Goal: Task Accomplishment & Management: Use online tool/utility

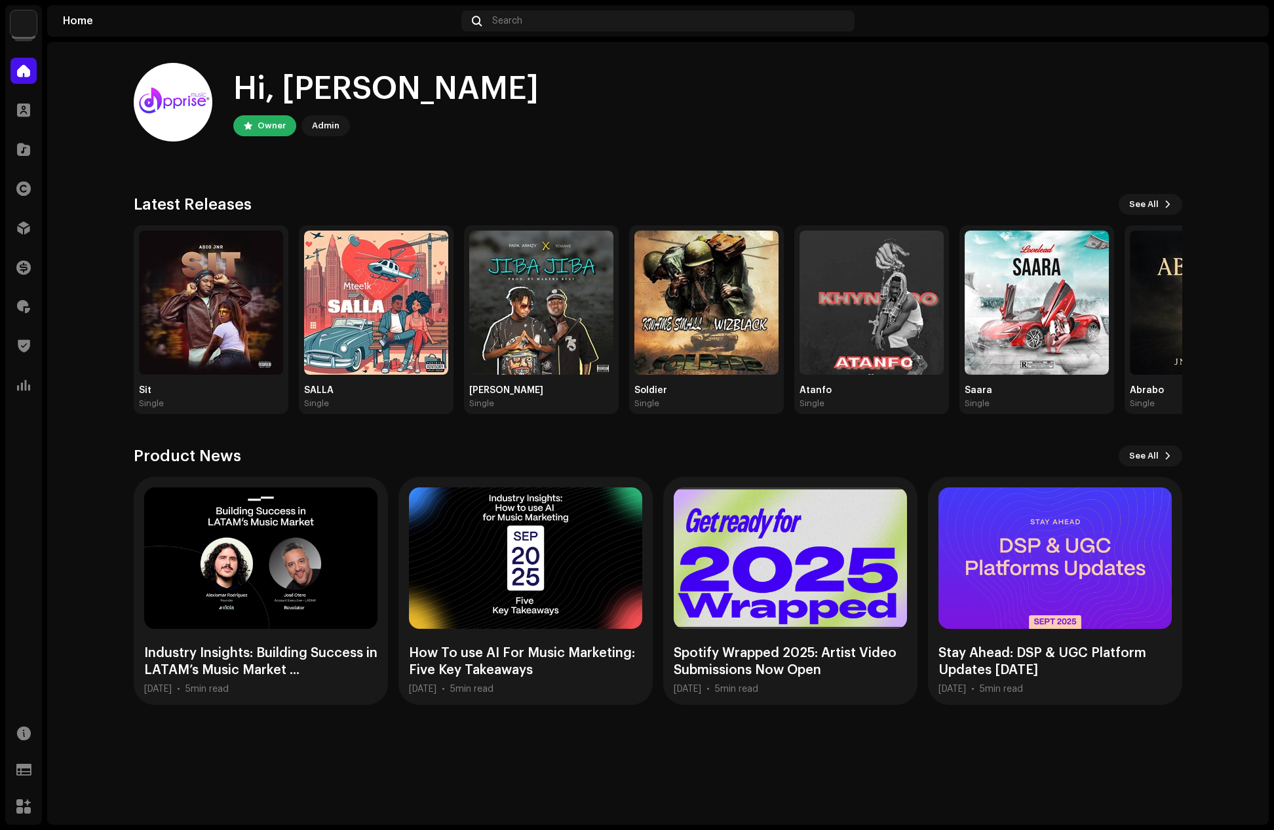
drag, startPoint x: 551, startPoint y: 155, endPoint x: 159, endPoint y: 147, distance: 391.9
click at [539, 155] on home-user "Hi, [PERSON_NAME] Owner Admin" at bounding box center [658, 113] width 1048 height 100
click at [22, 149] on span at bounding box center [23, 149] width 13 height 10
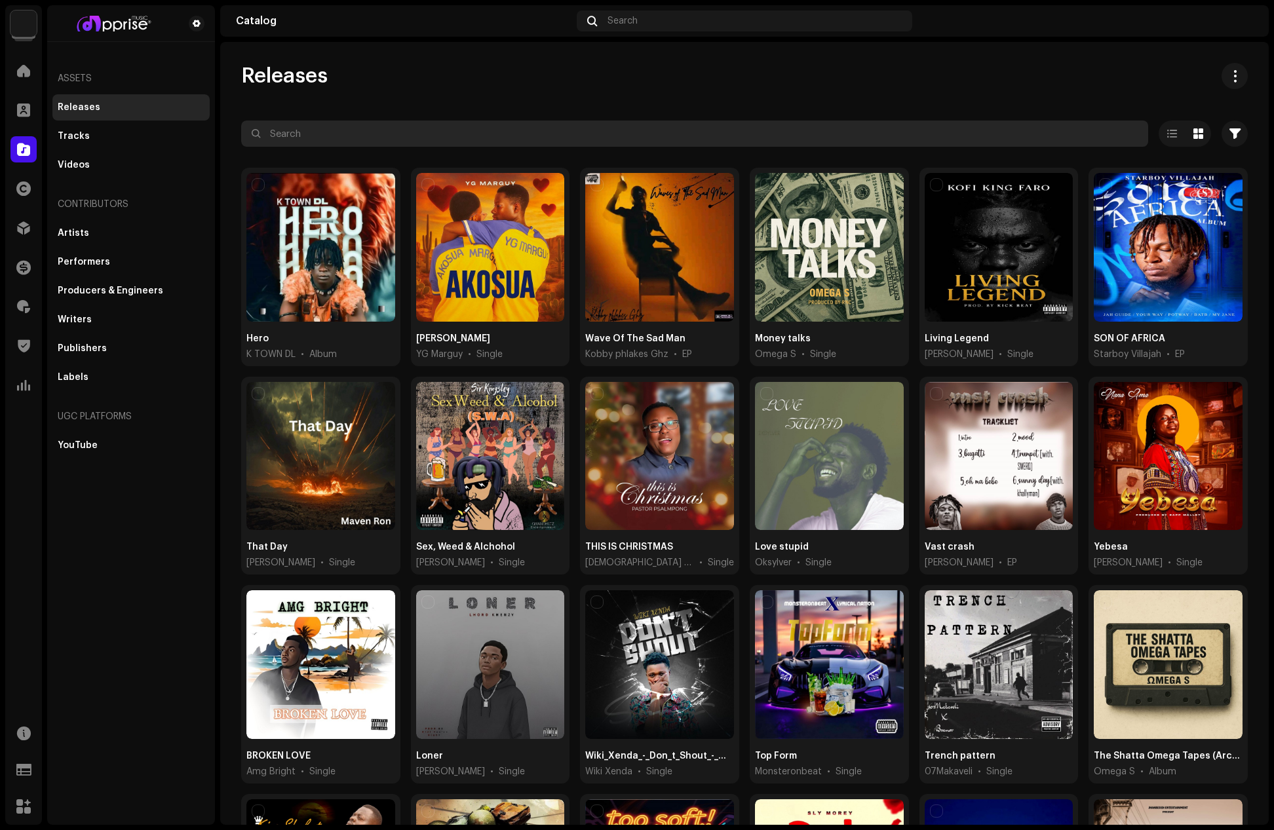
paste input "[PERSON_NAME]"
type input "[PERSON_NAME]"
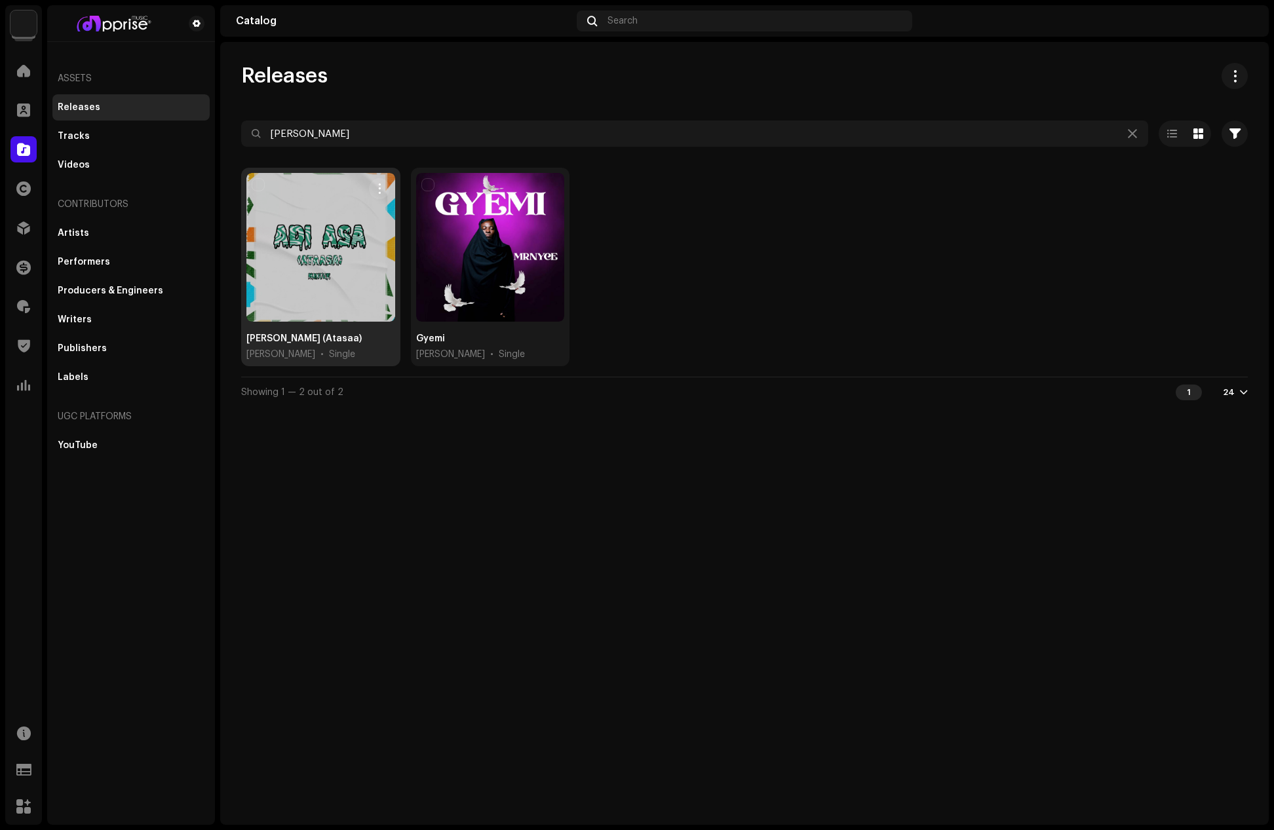
click at [340, 219] on div at bounding box center [320, 247] width 149 height 149
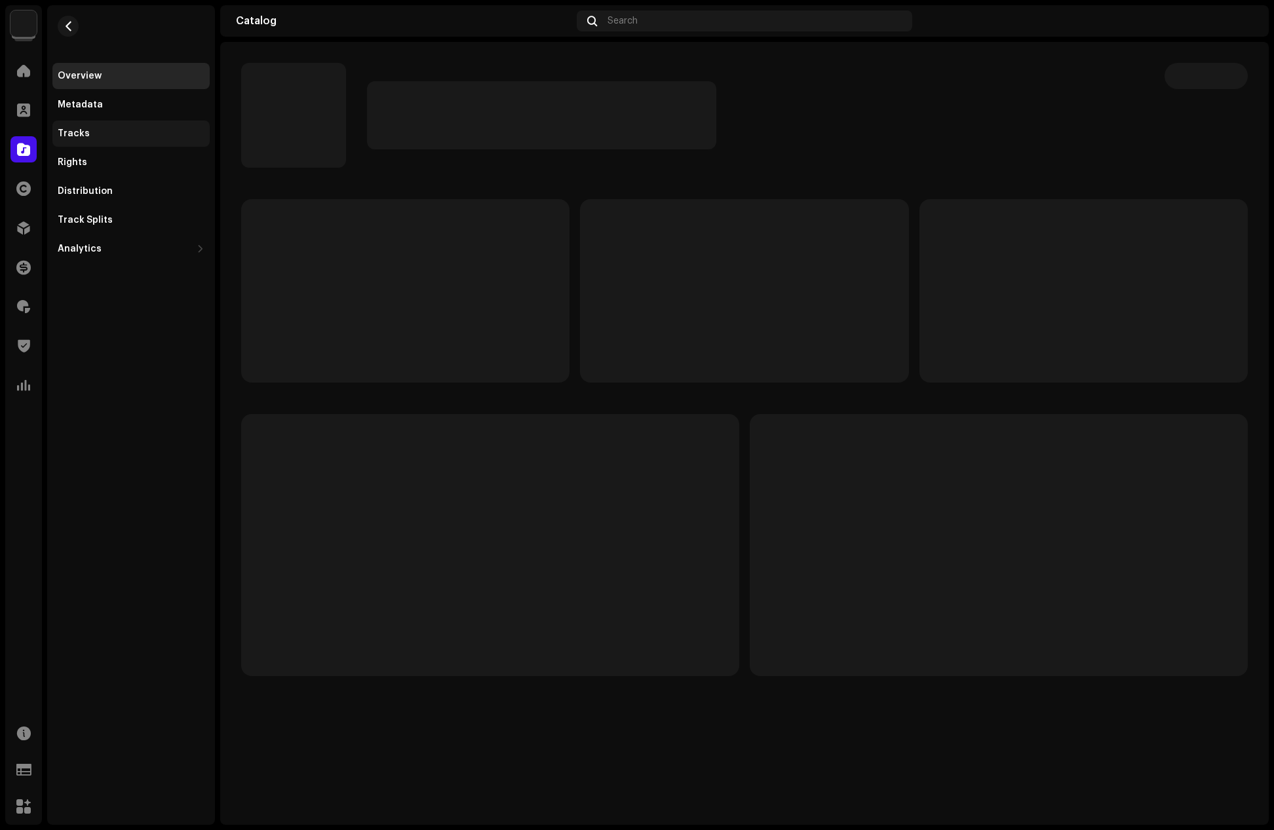
click at [79, 136] on div "Tracks" at bounding box center [74, 133] width 32 height 10
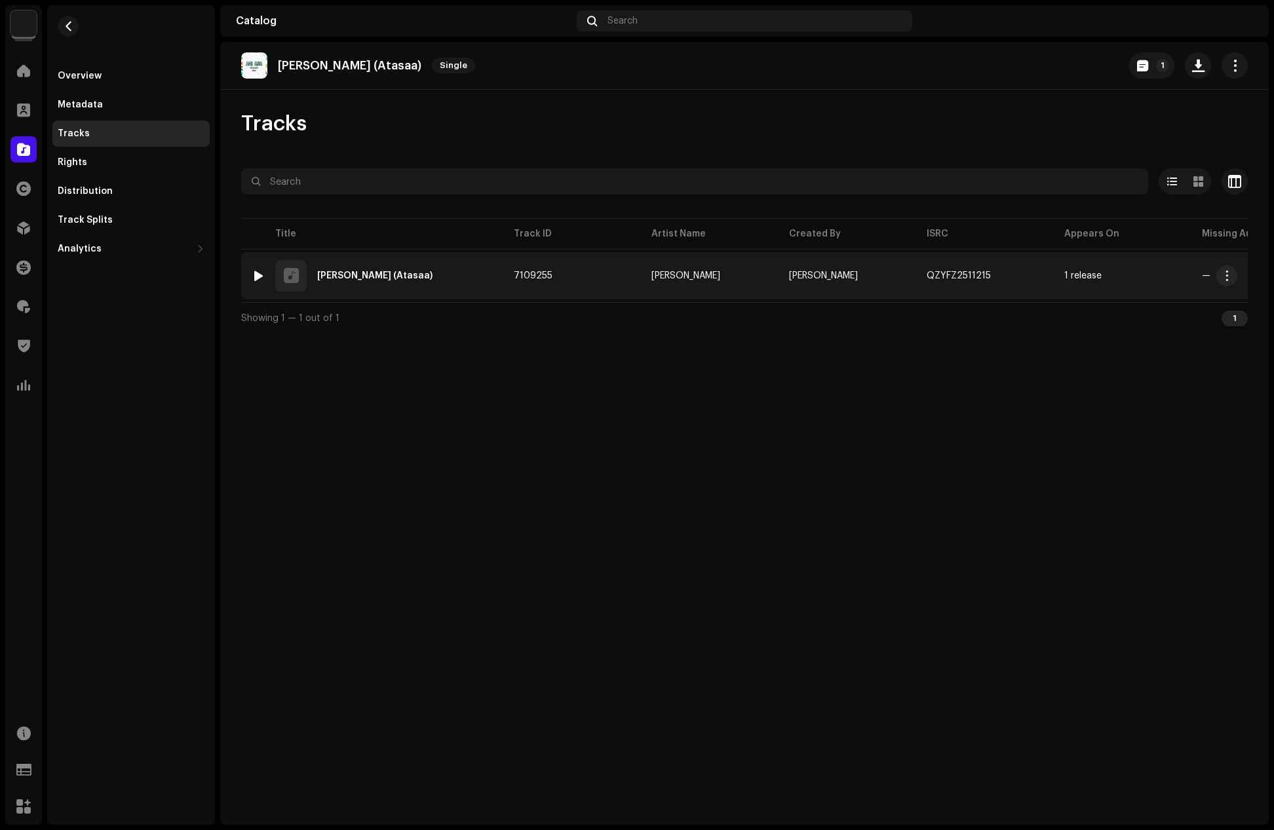
click at [363, 279] on div "[PERSON_NAME] (Atasaa)" at bounding box center [374, 275] width 115 height 9
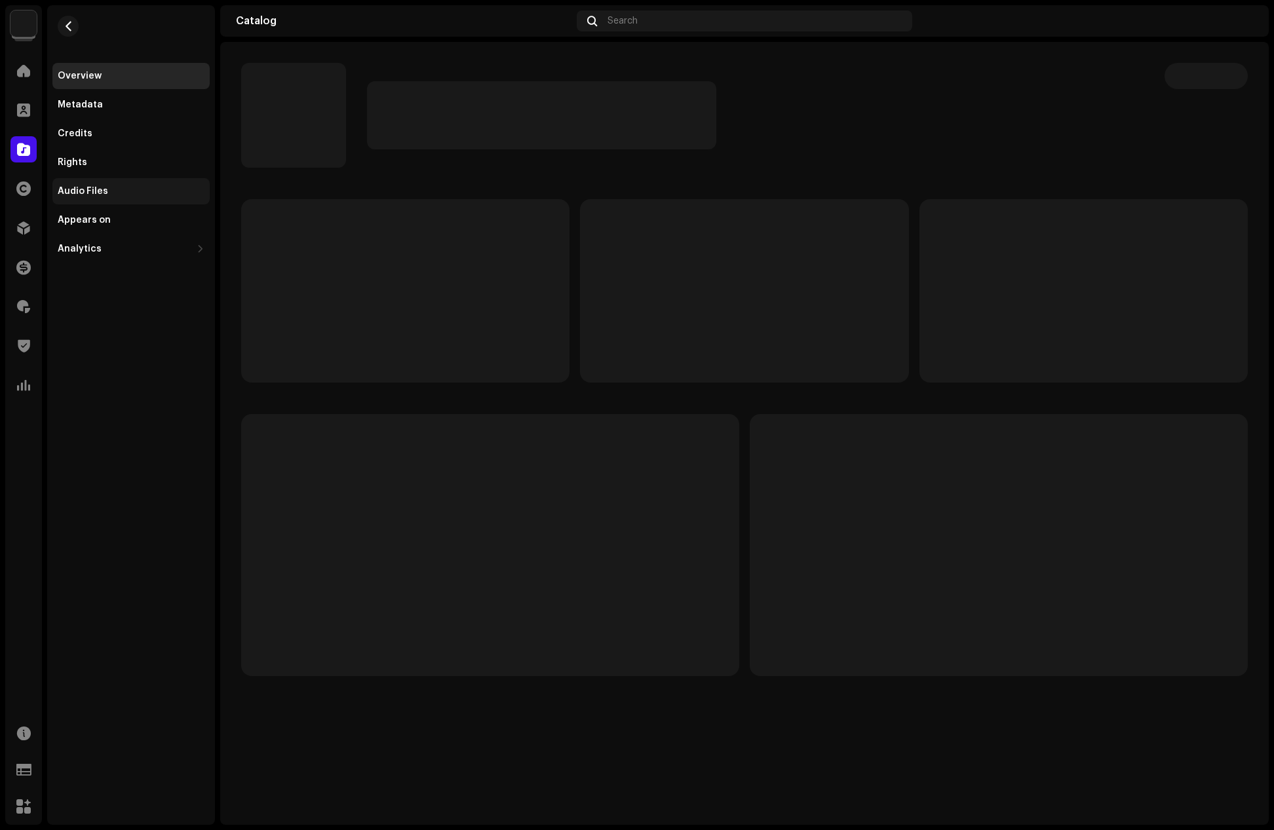
click at [116, 193] on div "Audio Files" at bounding box center [131, 191] width 147 height 10
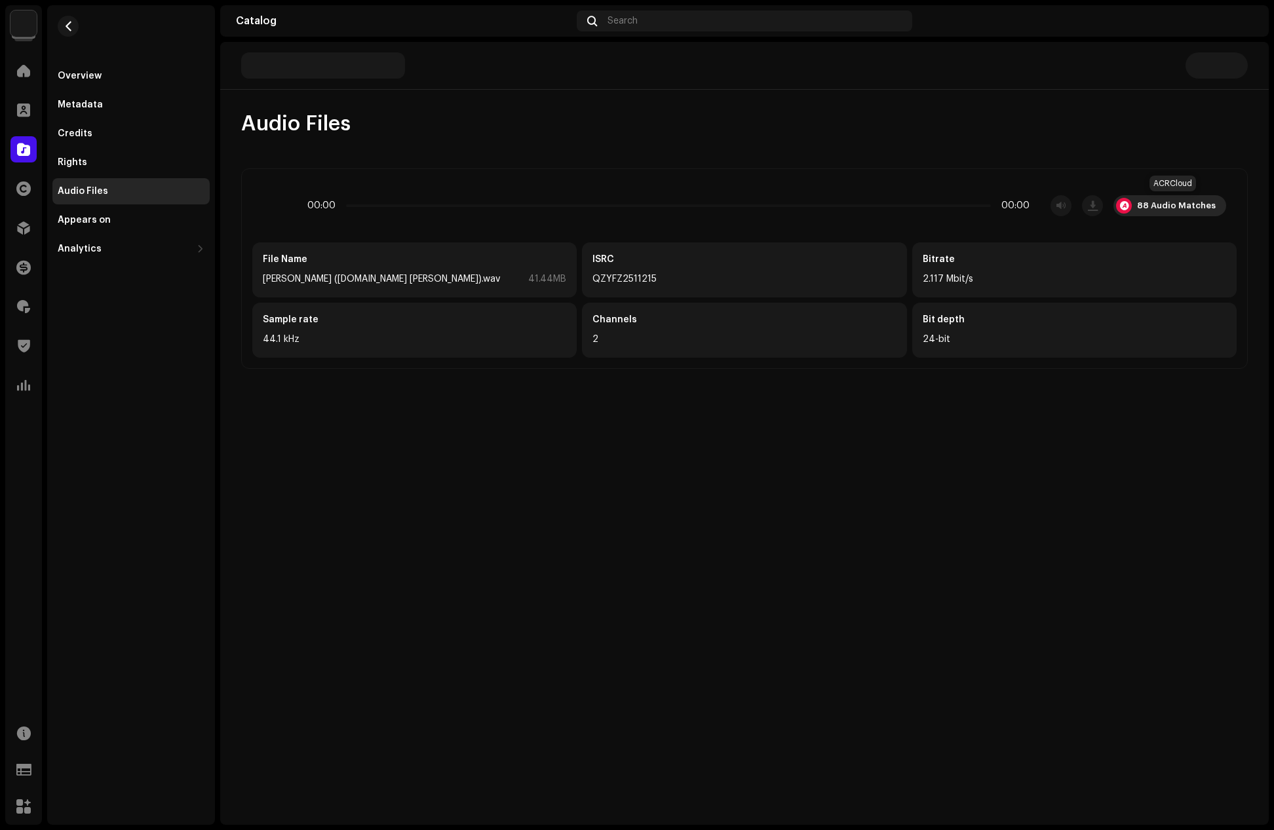
click at [1160, 204] on div "88 Audio Matches" at bounding box center [1176, 205] width 79 height 10
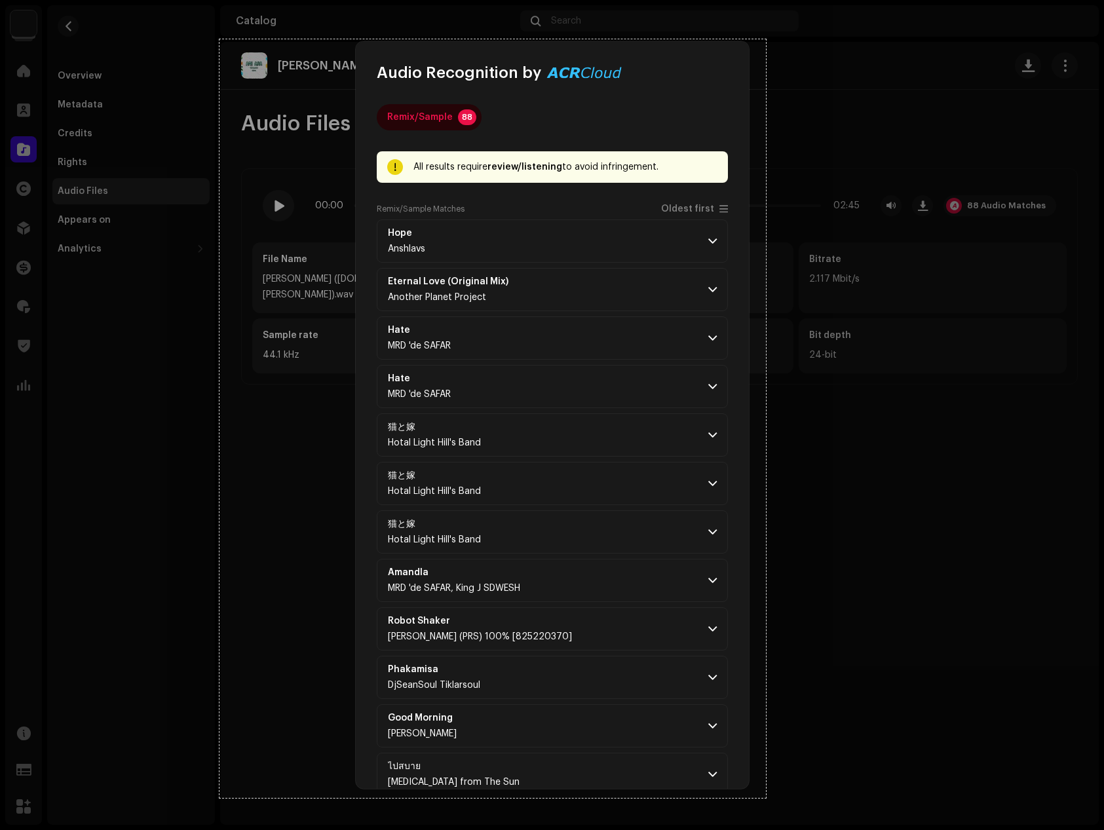
drag, startPoint x: 219, startPoint y: 39, endPoint x: 766, endPoint y: 798, distance: 935.0
click at [766, 798] on div "834 X 1158" at bounding box center [552, 415] width 1104 height 830
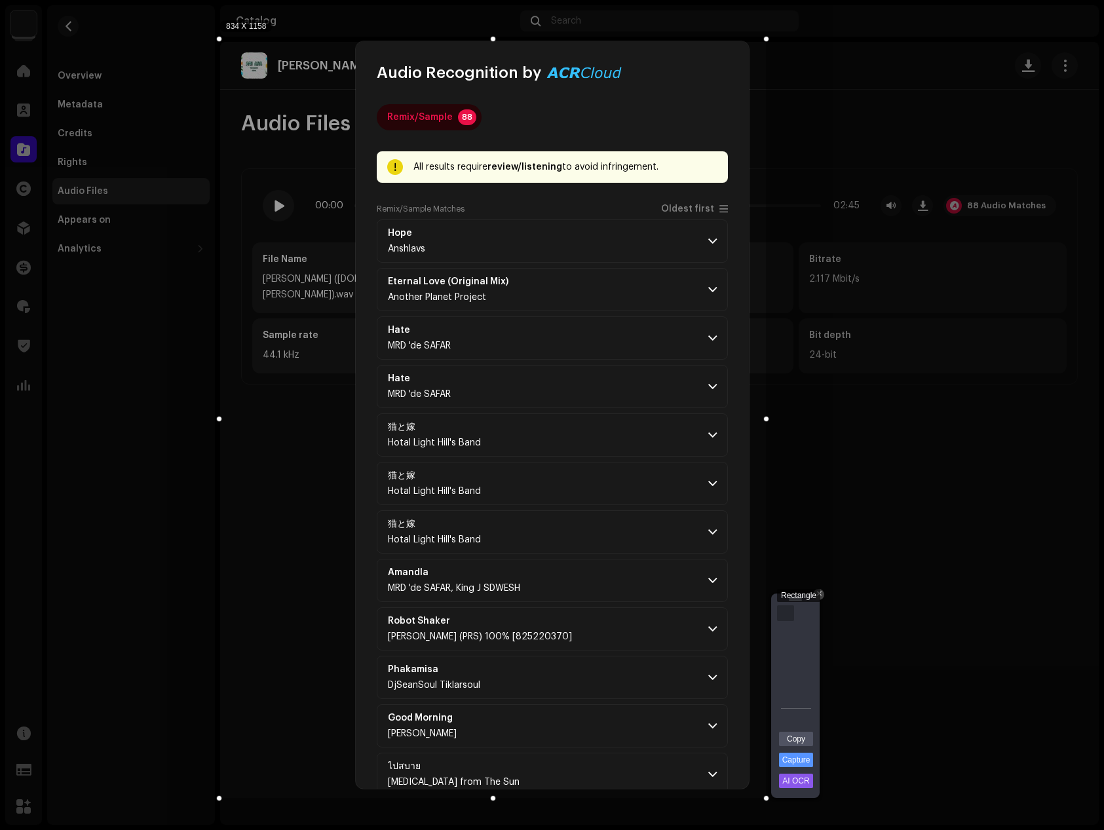
click at [780, 613] on div "Rectangle" at bounding box center [785, 613] width 17 height 16
click at [797, 757] on link "Capture" at bounding box center [796, 760] width 34 height 14
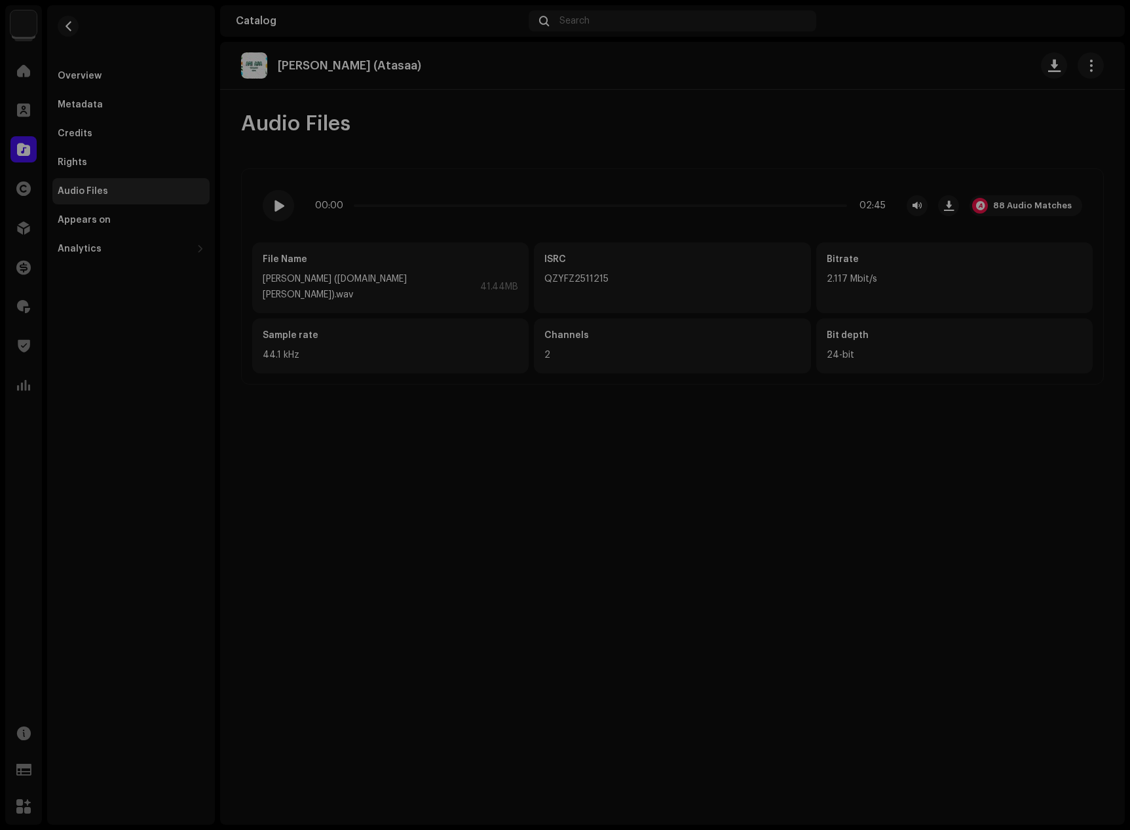
click at [863, 113] on div "Audio Recognition by Remix/Sample 88 All results require review/listening to av…" at bounding box center [565, 415] width 1130 height 830
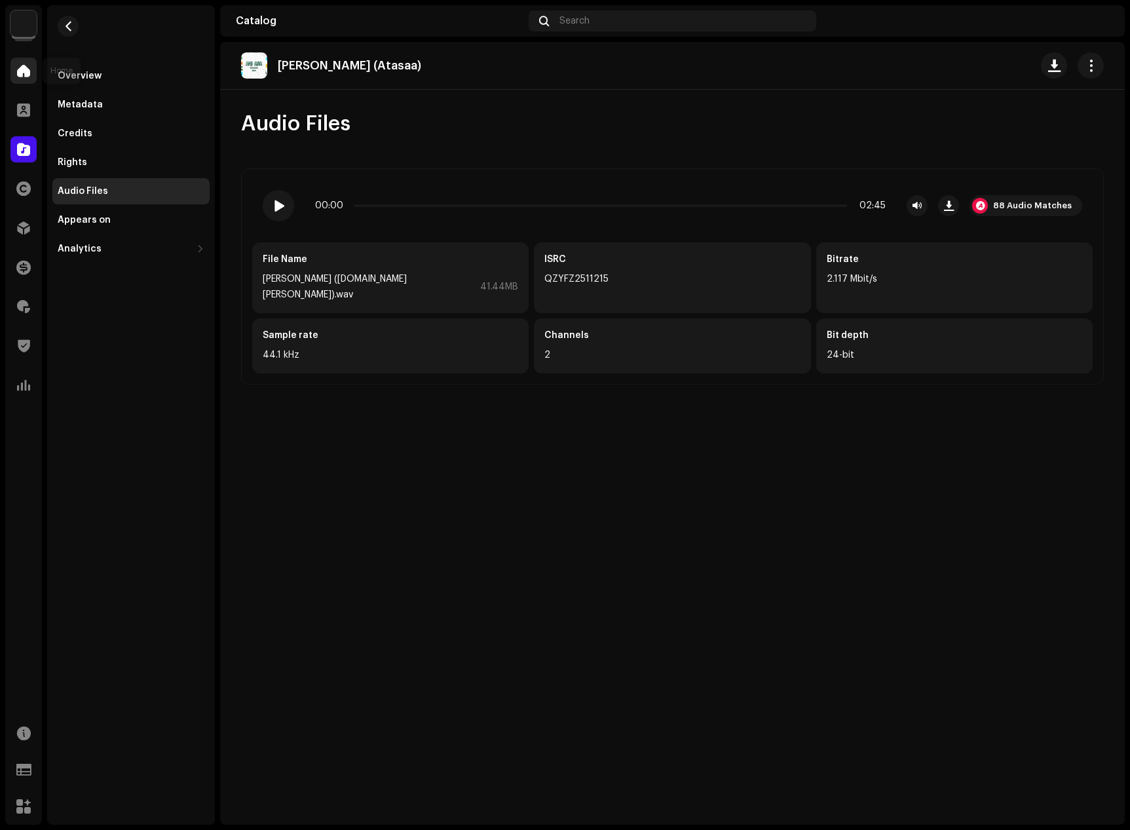
click at [29, 66] on span at bounding box center [23, 71] width 13 height 10
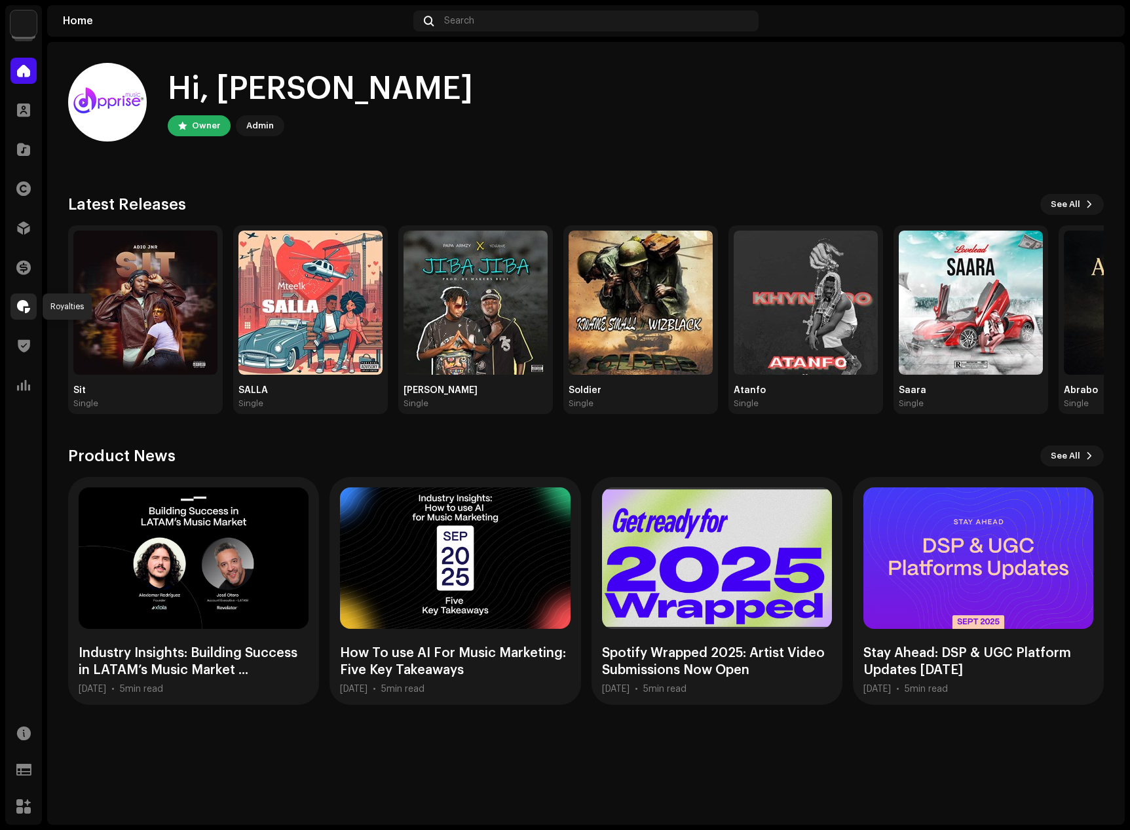
click at [18, 312] on span at bounding box center [23, 306] width 13 height 10
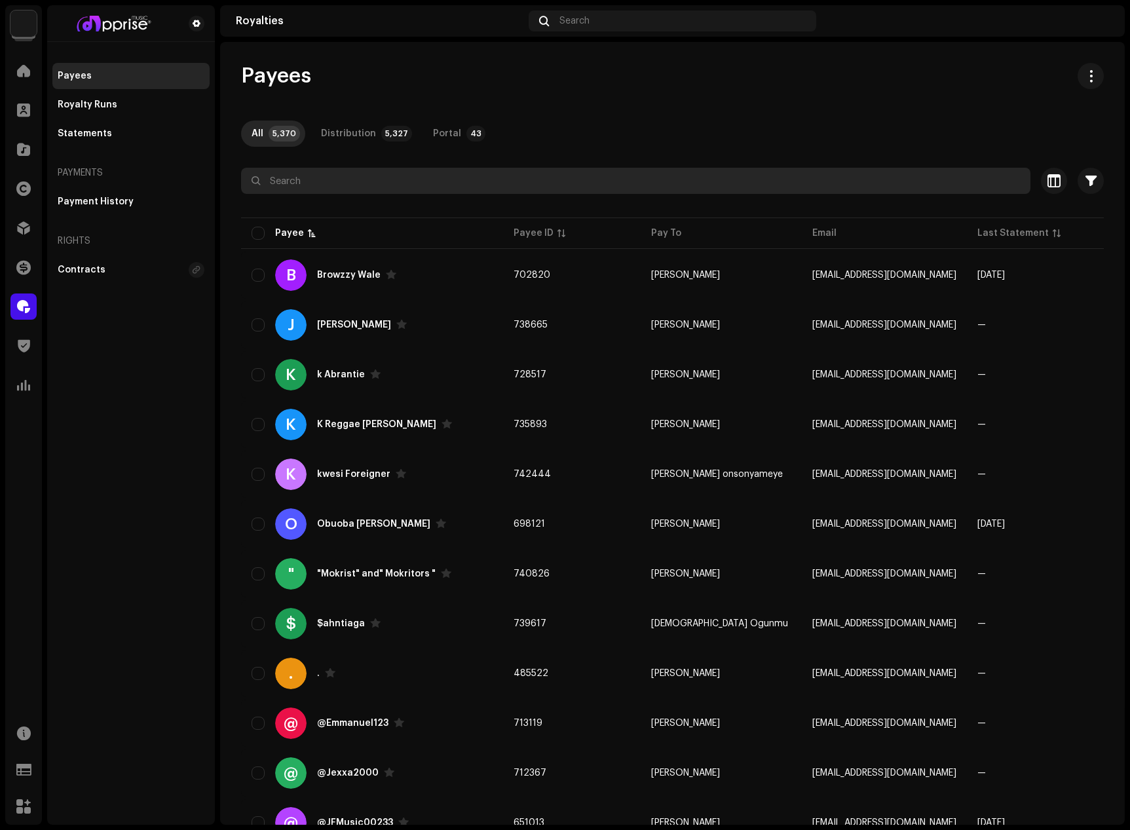
paste input "[PERSON_NAME]"
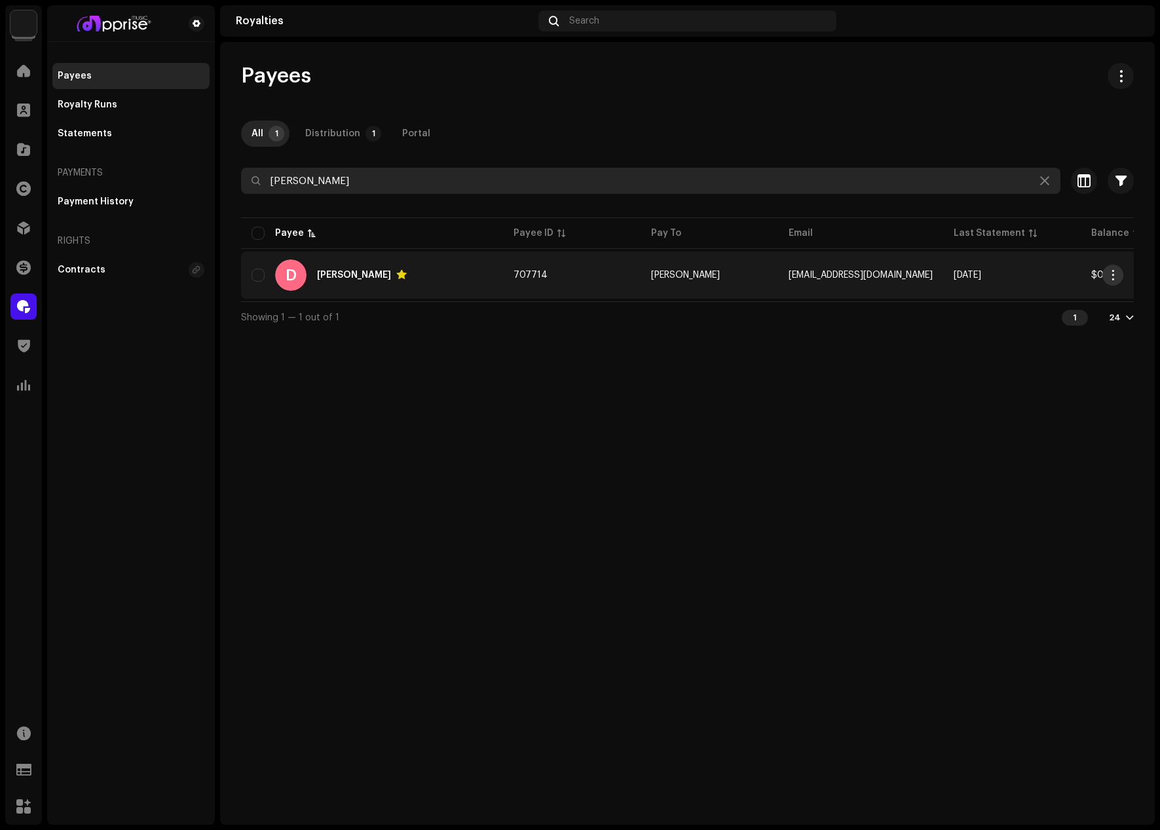
type input "[PERSON_NAME]"
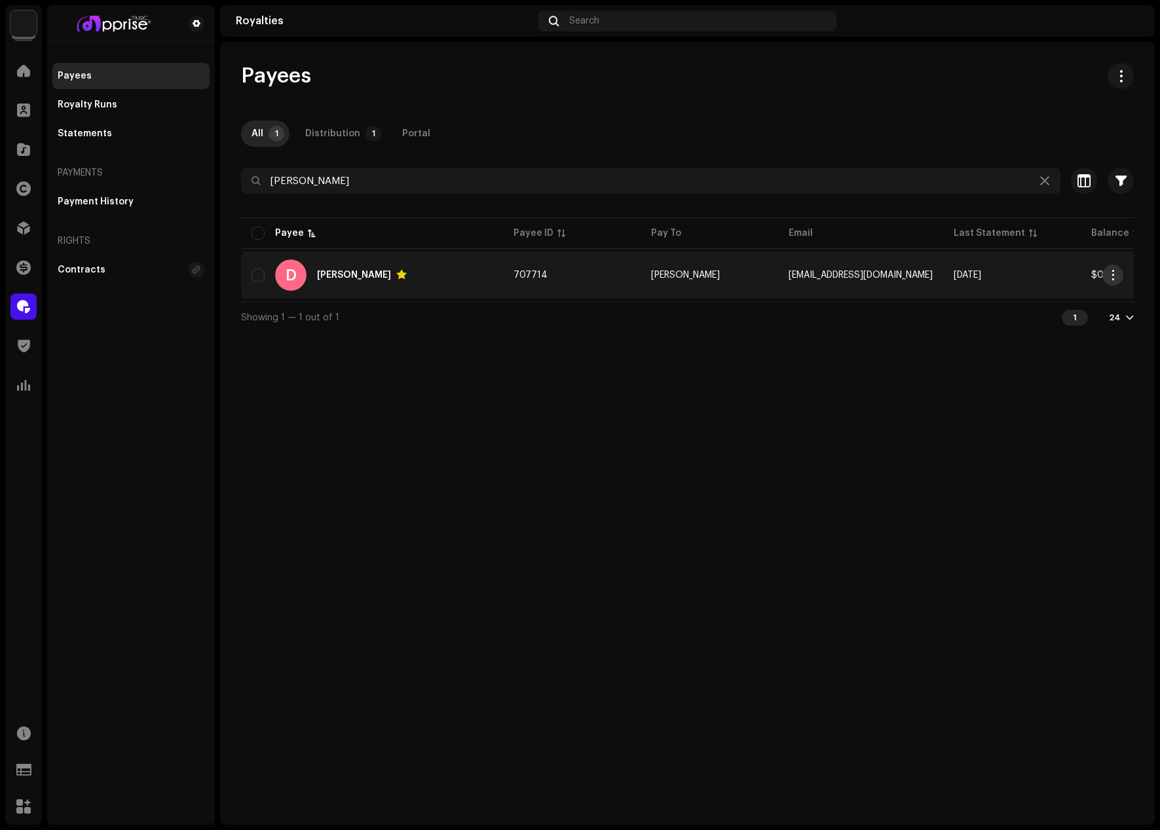
click at [1112, 273] on span "button" at bounding box center [1114, 275] width 10 height 10
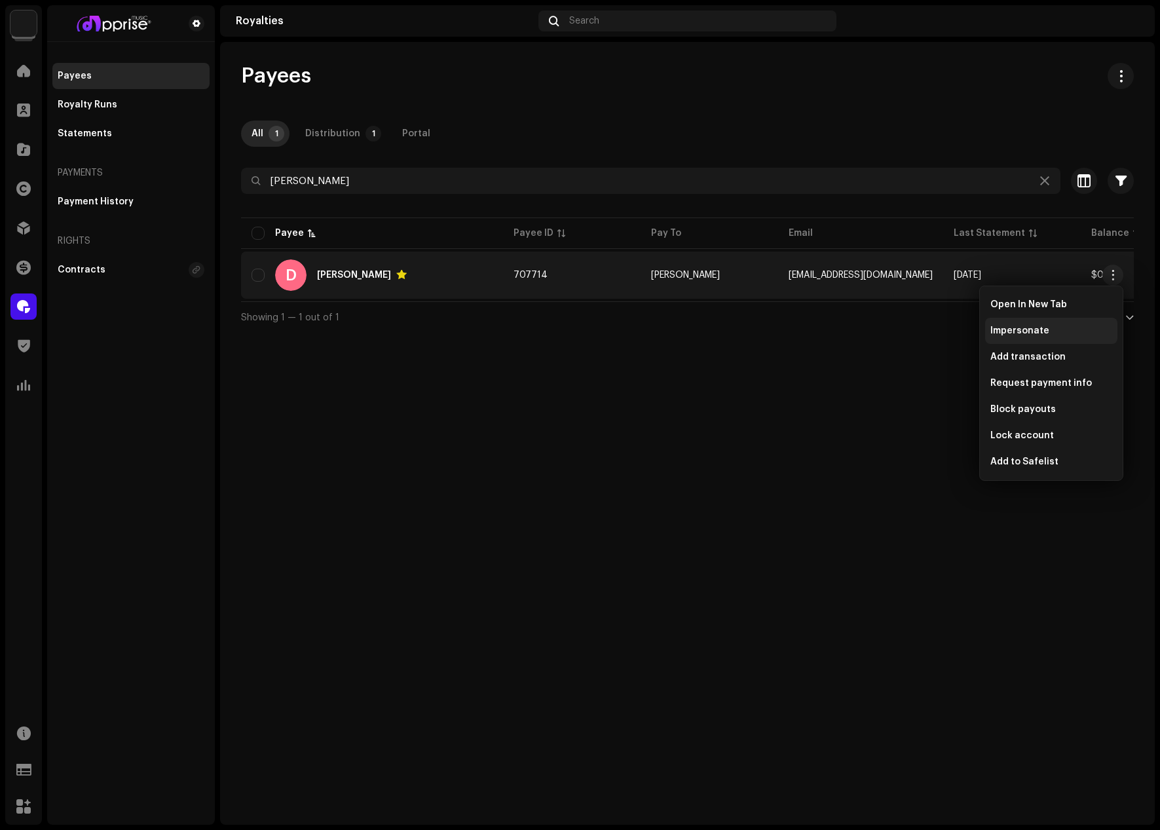
click at [1033, 326] on span "Impersonate" at bounding box center [1020, 331] width 59 height 10
